Goal: Task Accomplishment & Management: Use online tool/utility

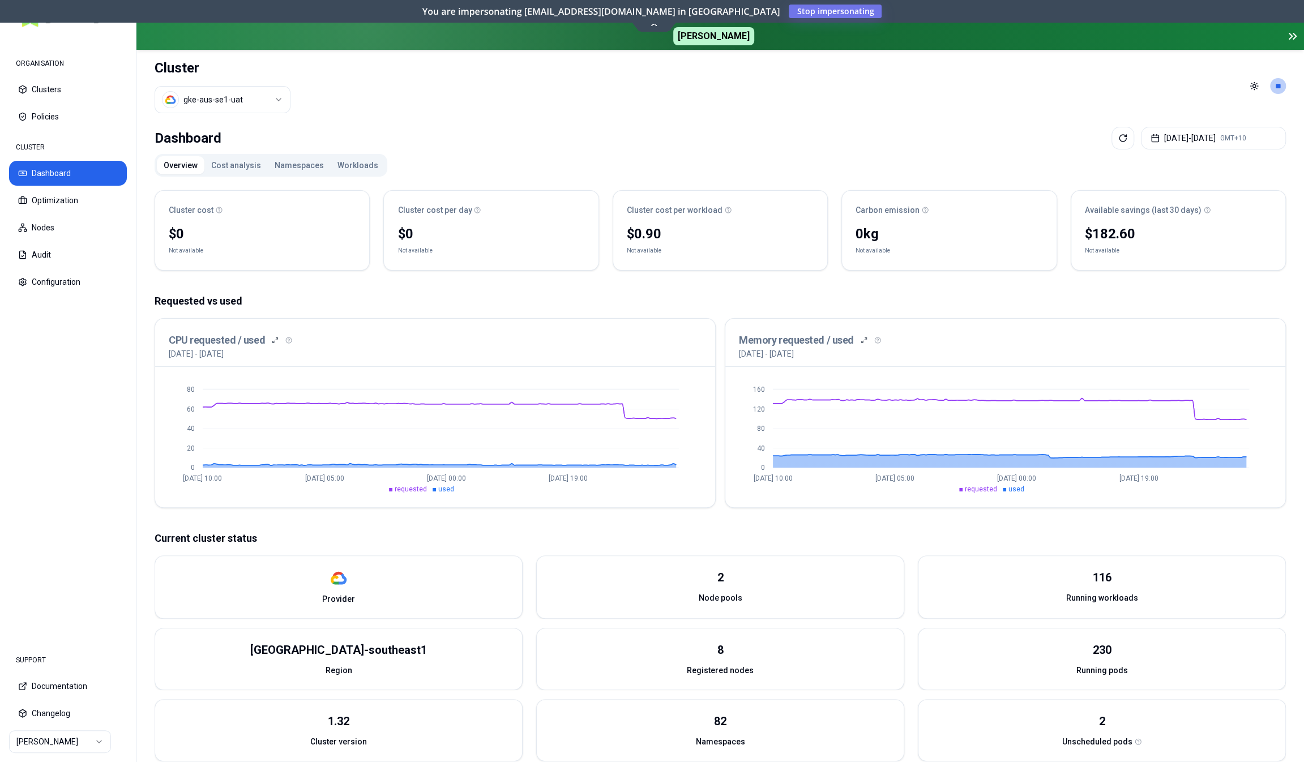
click at [352, 152] on div "Dashboard Aug 19, 2025 - Aug 26, 2025 GMT+10 Overview Cost analysis Namespaces …" at bounding box center [719, 501] width 1167 height 759
click at [350, 166] on button "Workloads" at bounding box center [358, 165] width 54 height 18
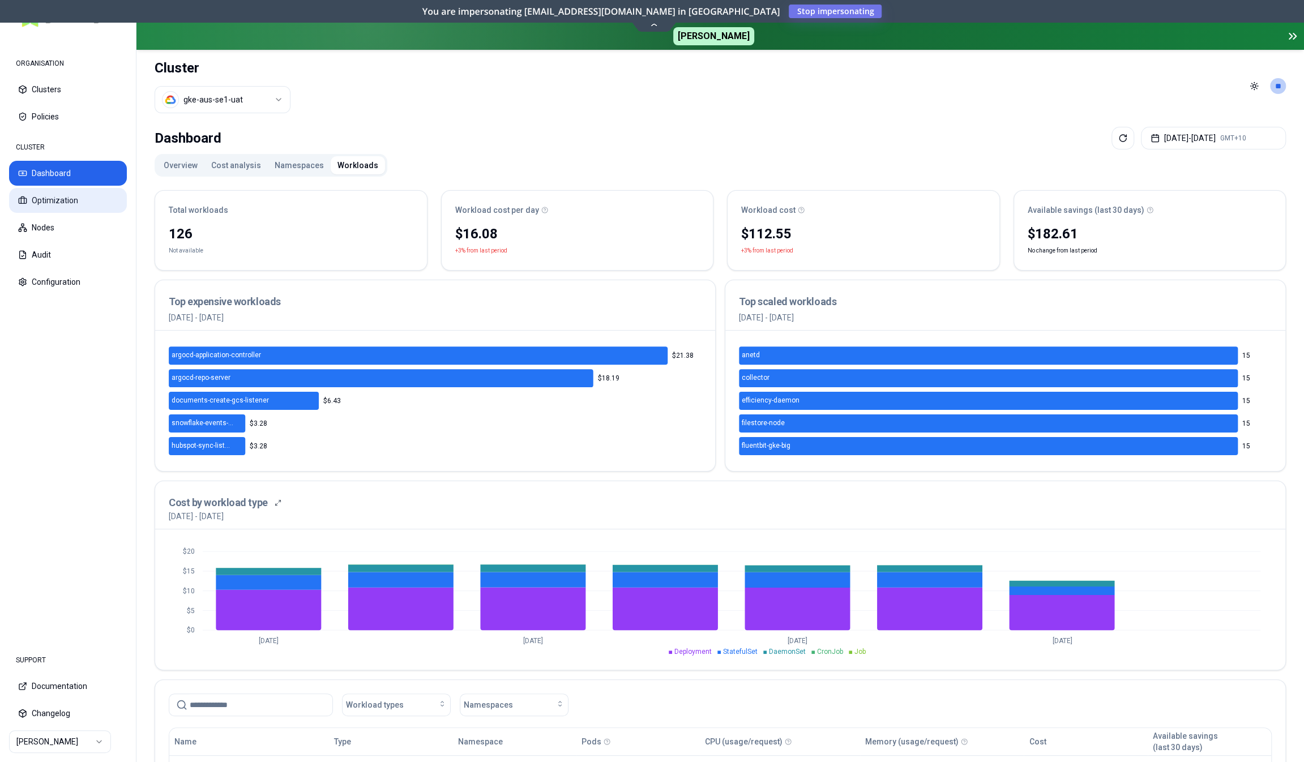
click at [73, 198] on button "Optimization" at bounding box center [68, 200] width 118 height 25
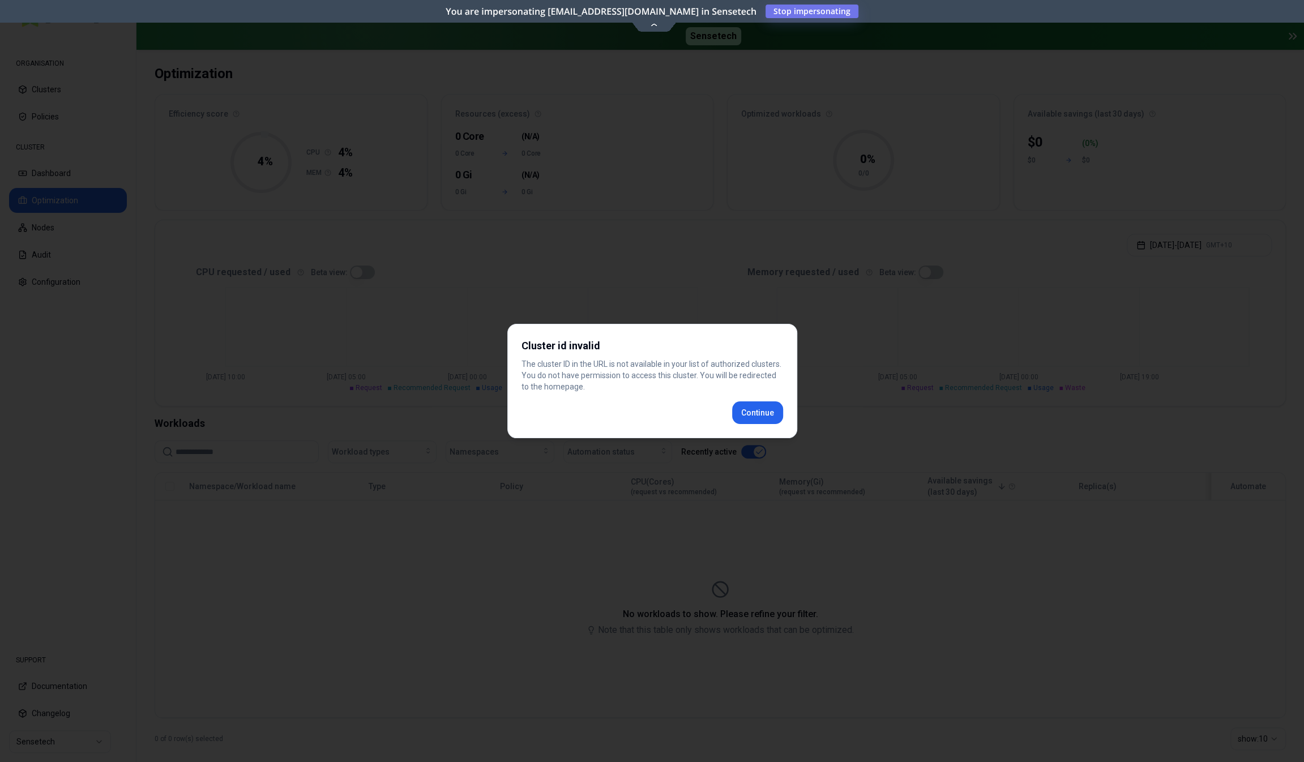
scroll to position [57, 0]
click at [763, 412] on div "Cluster id invalid The cluster ID in the URL is not available in your list of a…" at bounding box center [652, 381] width 290 height 114
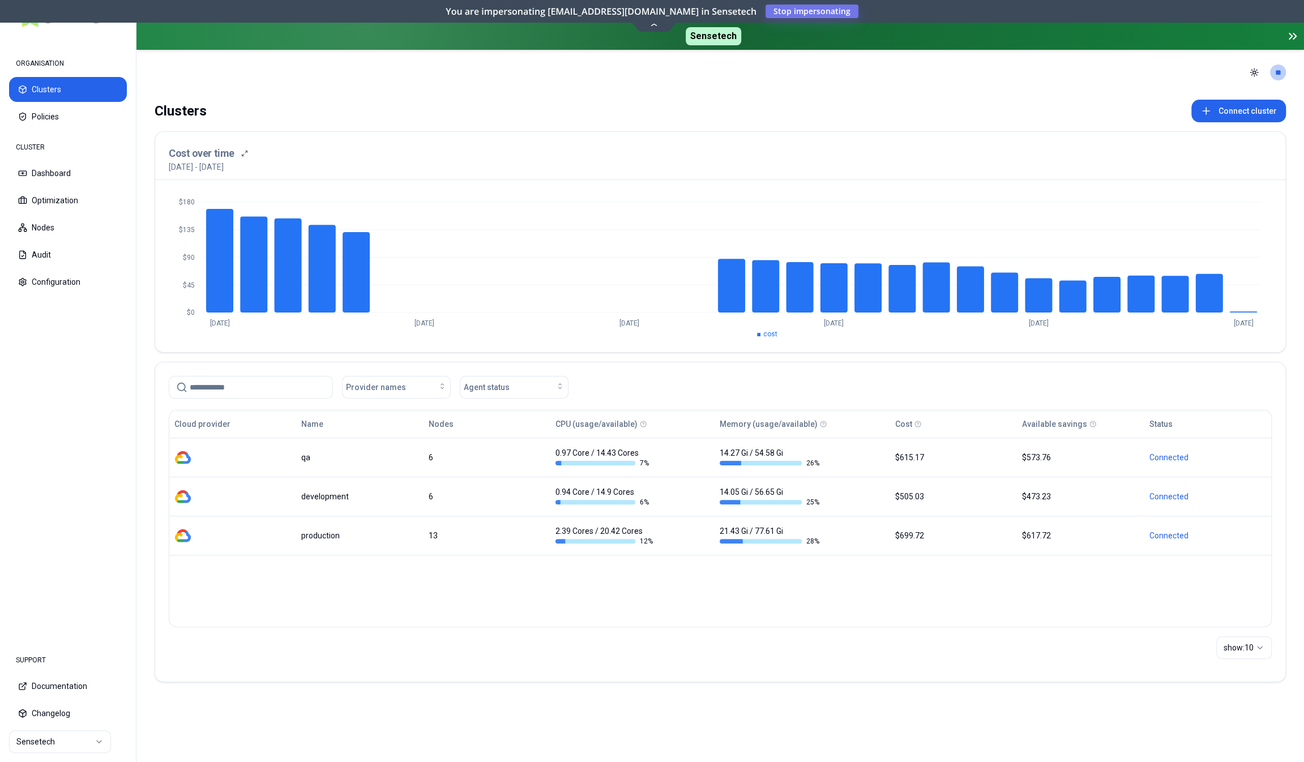
click at [59, 738] on html "ORGANISATION Clusters Policies CLUSTER Dashboard Optimization Nodes Audit Confi…" at bounding box center [652, 381] width 1304 height 762
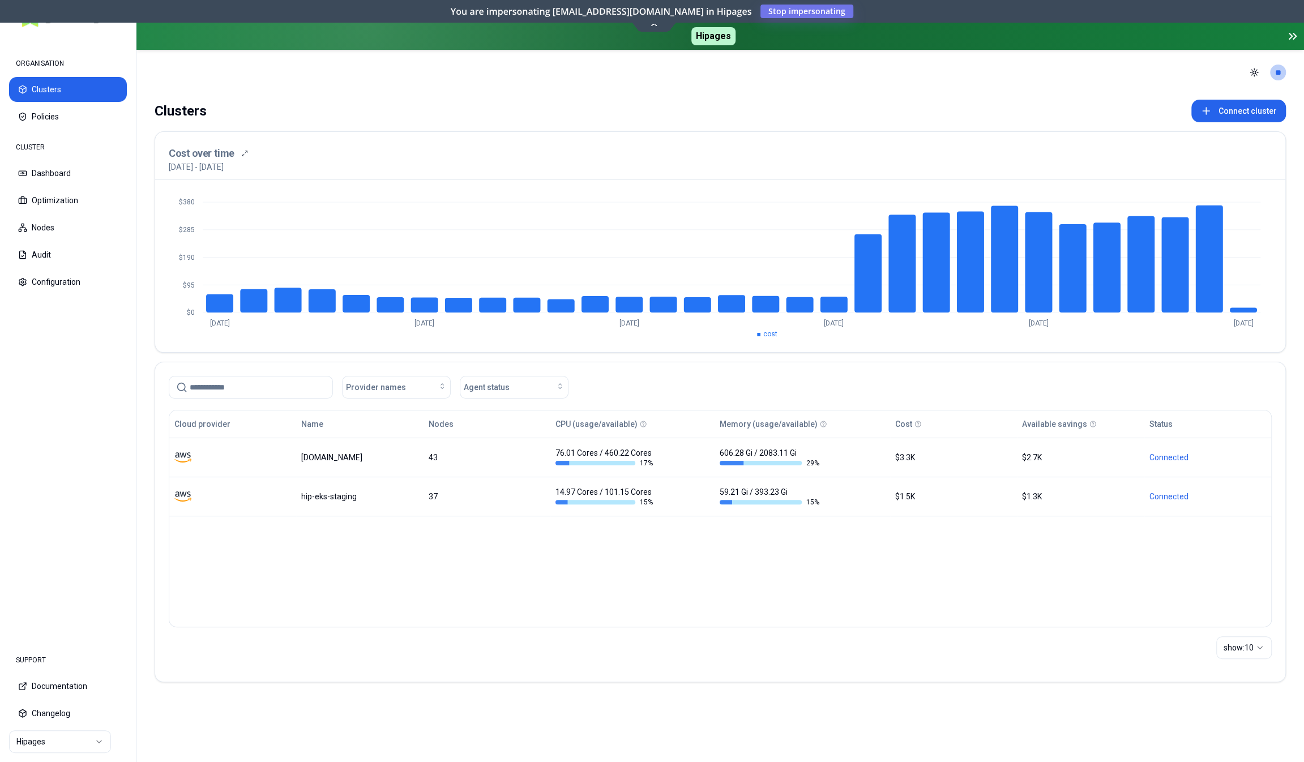
click at [87, 742] on html "ORGANISATION Clusters Policies CLUSTER Dashboard Optimization Nodes Audit Confi…" at bounding box center [652, 381] width 1304 height 762
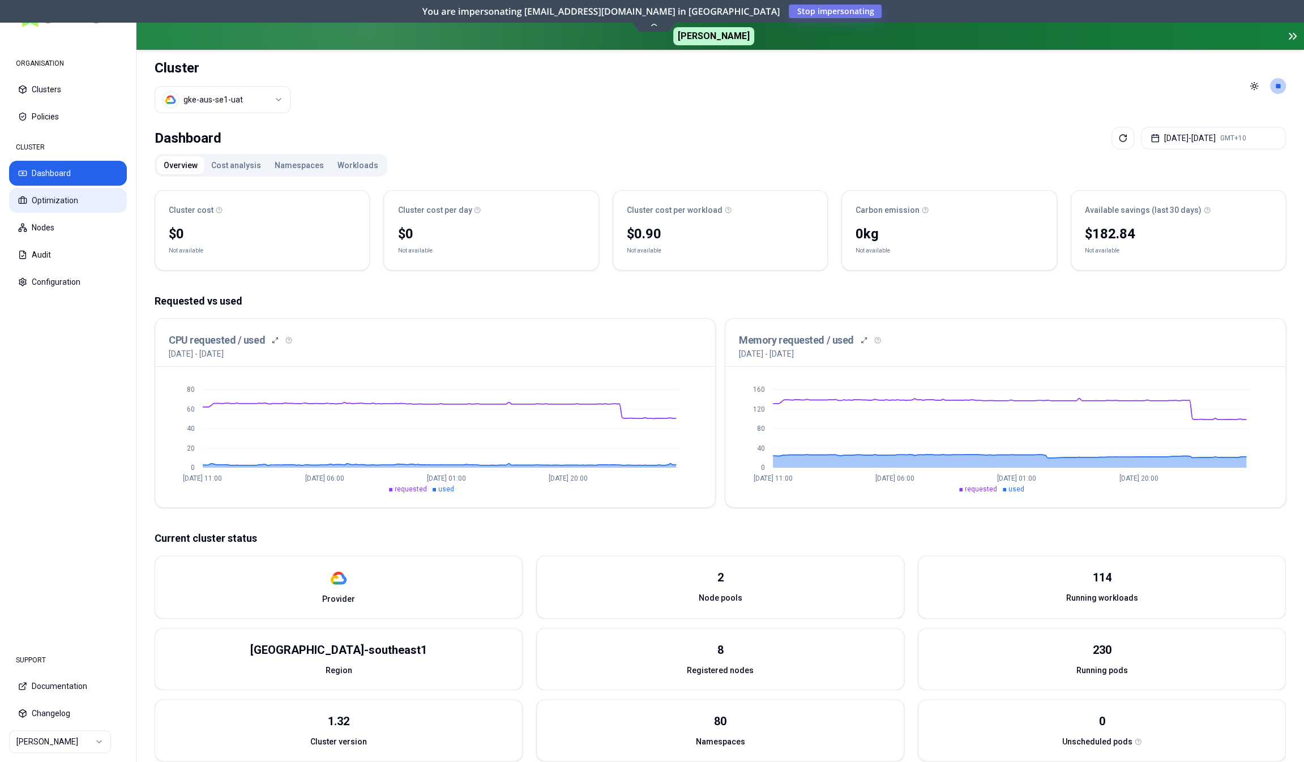
click at [59, 189] on button "Optimization" at bounding box center [68, 200] width 118 height 25
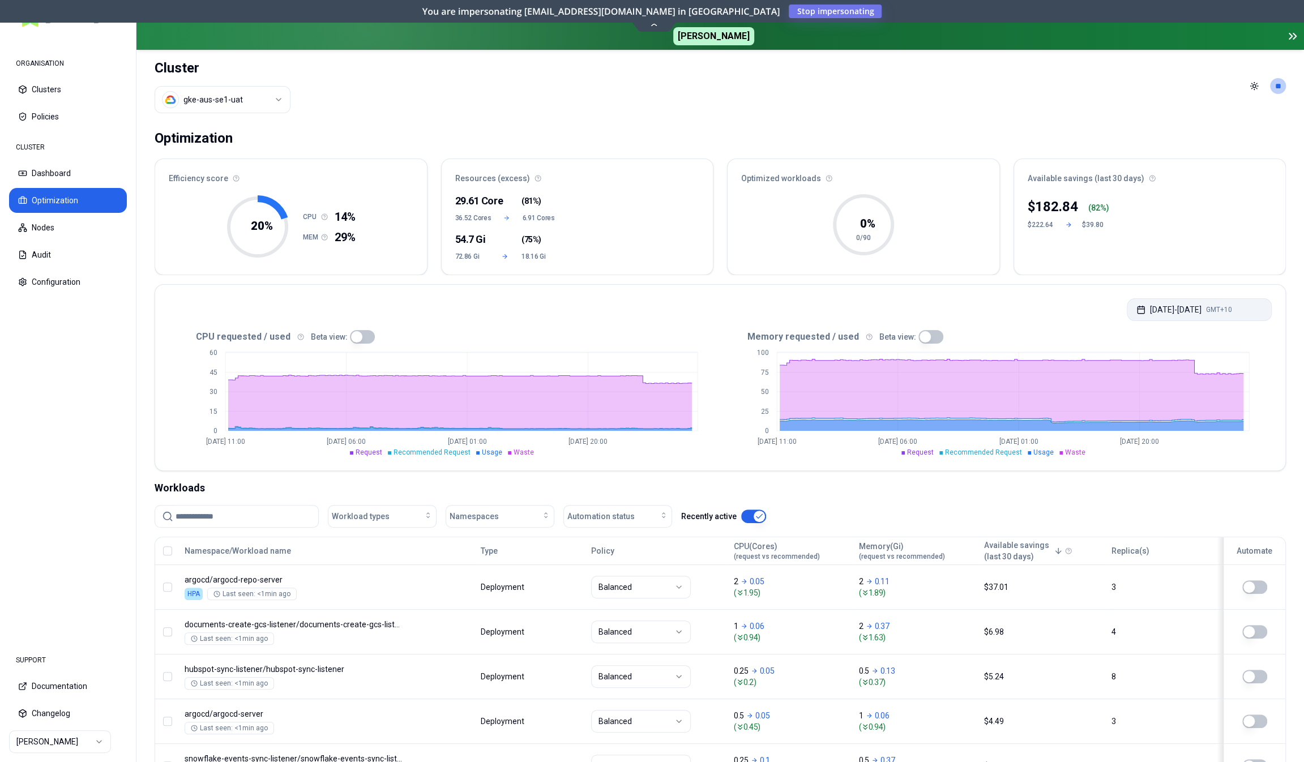
click at [1203, 310] on button "[DATE] - [DATE] GMT+10" at bounding box center [1199, 309] width 145 height 23
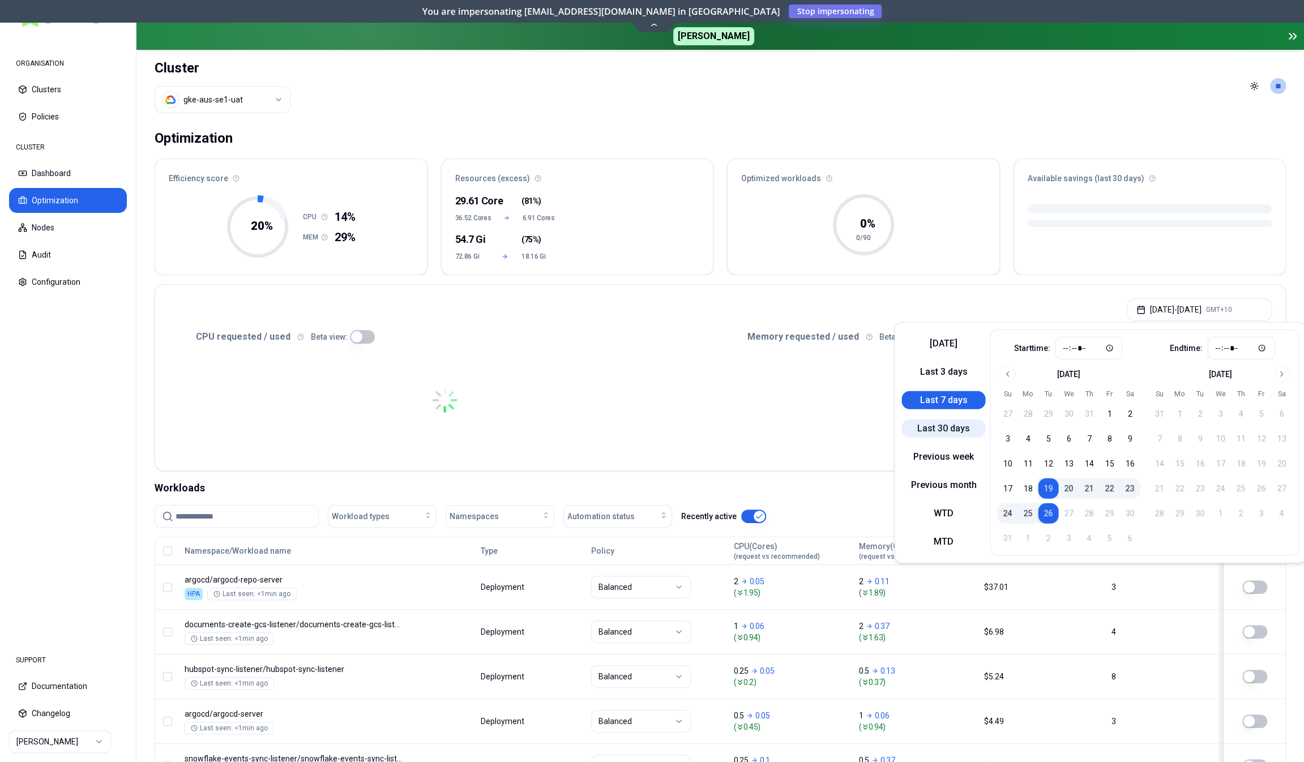
click at [950, 422] on button "Last 30 days" at bounding box center [943, 428] width 84 height 18
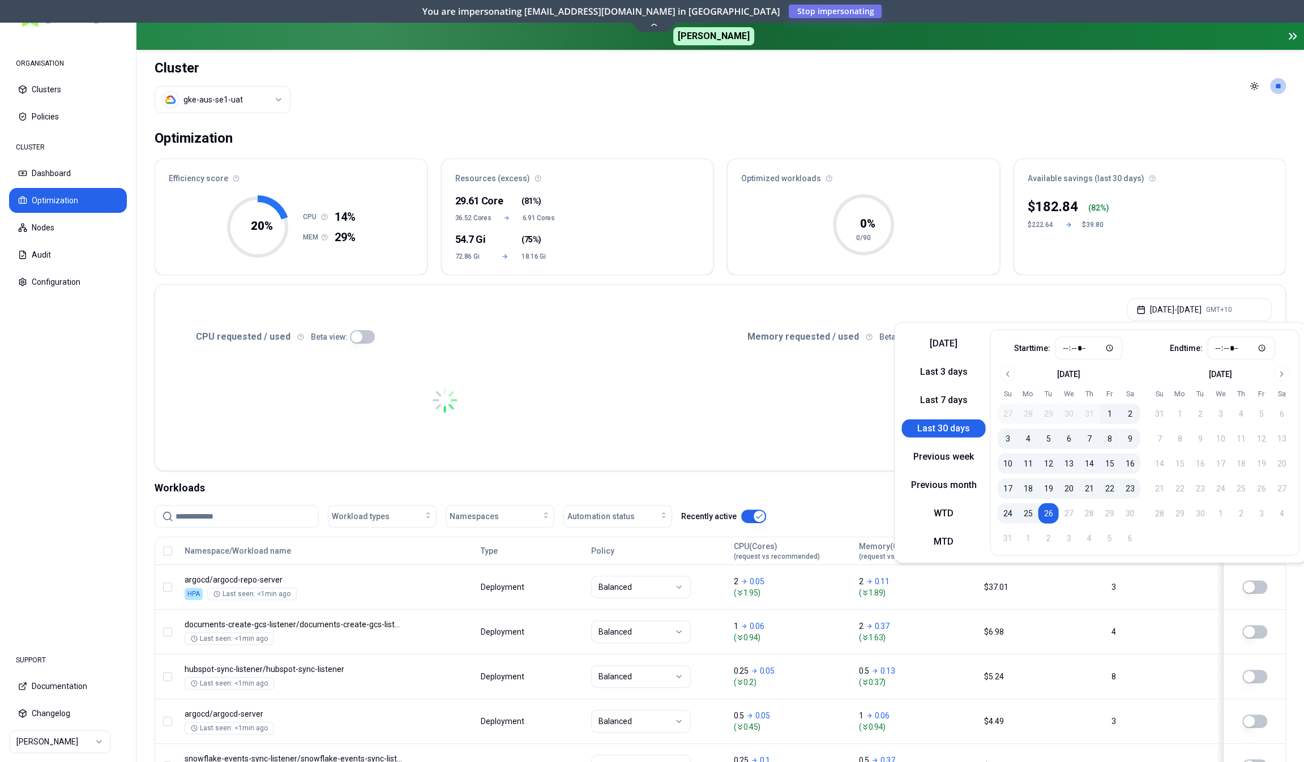
click at [955, 130] on div "Optimization" at bounding box center [720, 138] width 1131 height 23
